Goal: Complete application form

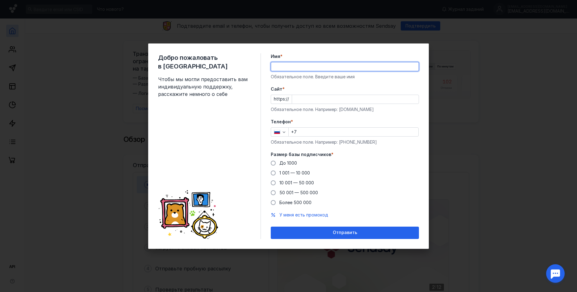
click at [322, 70] on input "Имя *" at bounding box center [345, 66] width 148 height 9
type input "М"
type input "Вера"
click at [273, 164] on span at bounding box center [273, 163] width 5 height 5
click at [0, 0] on input "До 1000" at bounding box center [0, 0] width 0 height 0
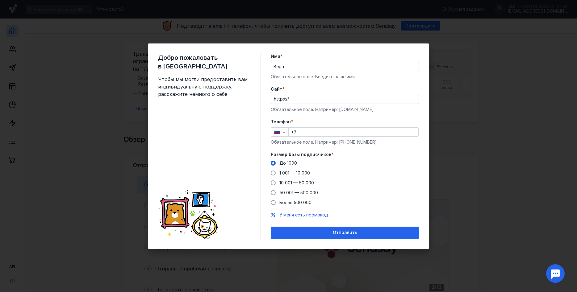
click at [315, 100] on input "Cайт *" at bounding box center [355, 99] width 127 height 9
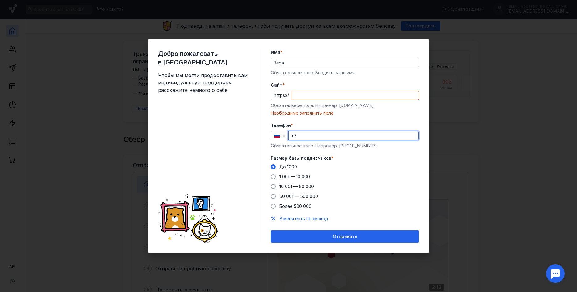
click at [311, 135] on input "+7" at bounding box center [354, 136] width 130 height 9
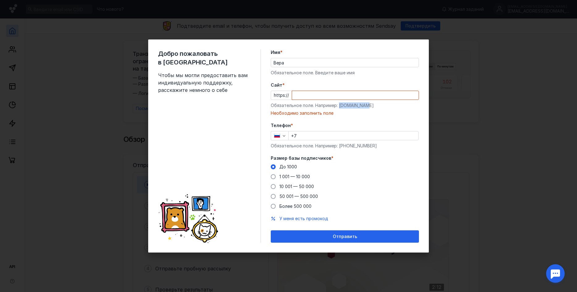
drag, startPoint x: 343, startPoint y: 108, endPoint x: 378, endPoint y: 107, distance: 34.6
click at [378, 107] on div "Обязательное поле. Например: [DOMAIN_NAME]" at bounding box center [345, 105] width 148 height 6
copy div "[DOMAIN_NAME]"
click at [315, 99] on input "Cайт *" at bounding box center [355, 95] width 127 height 9
paste input "[DOMAIN_NAME]"
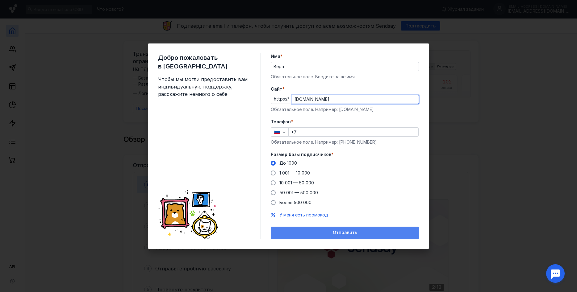
type input "[DOMAIN_NAME]"
click at [343, 231] on span "Отправить" at bounding box center [345, 232] width 24 height 5
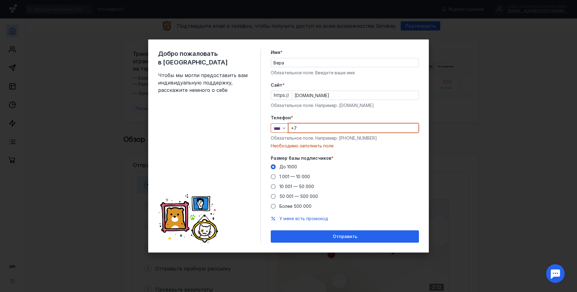
click at [320, 129] on input "+7" at bounding box center [354, 128] width 130 height 9
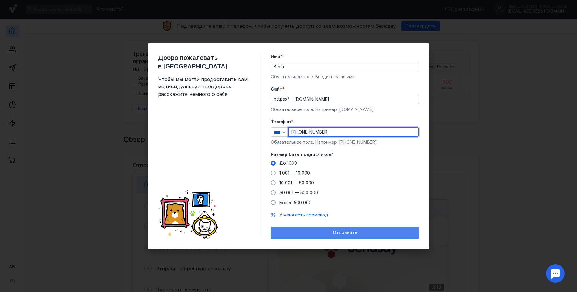
type input "[PHONE_NUMBER]"
click at [365, 229] on div "Отправить" at bounding box center [345, 233] width 148 height 12
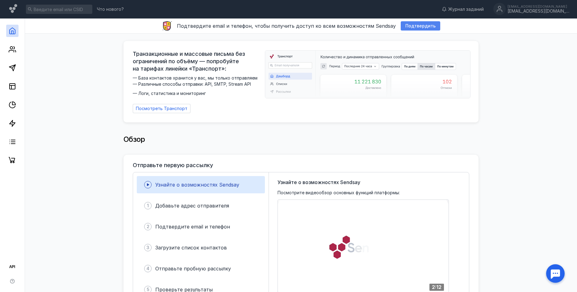
click at [414, 27] on span "Подтвердить" at bounding box center [420, 25] width 30 height 5
